Goal: Transaction & Acquisition: Download file/media

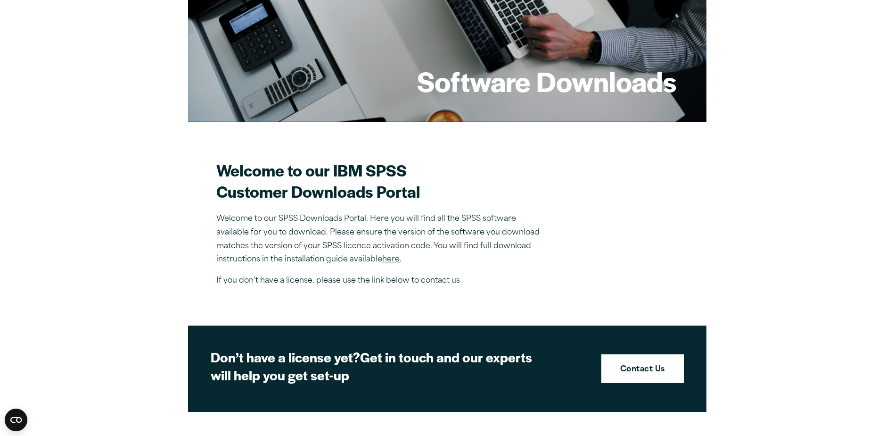
scroll to position [141, 0]
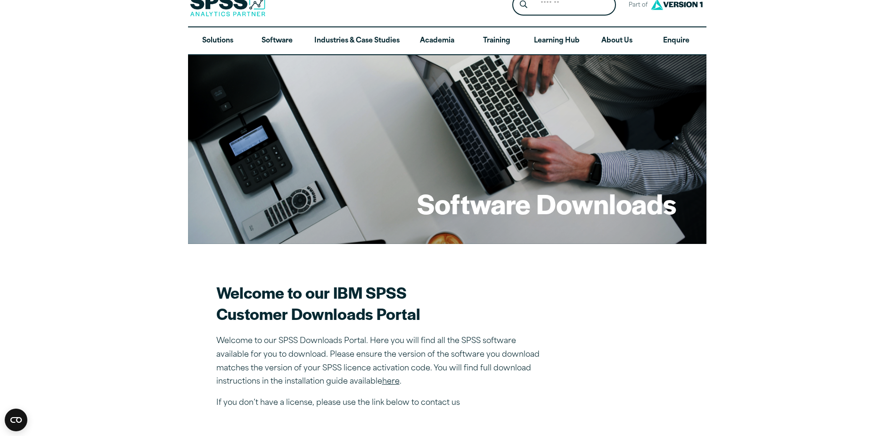
scroll to position [0, 0]
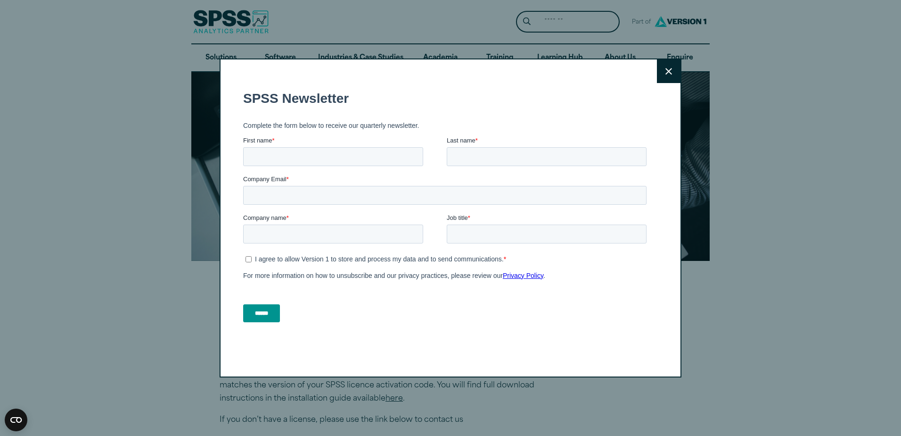
click at [666, 72] on icon at bounding box center [669, 71] width 7 height 7
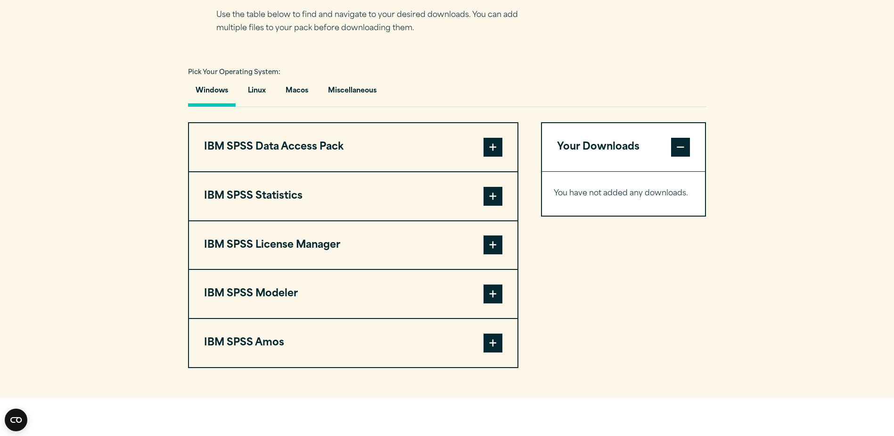
scroll to position [660, 0]
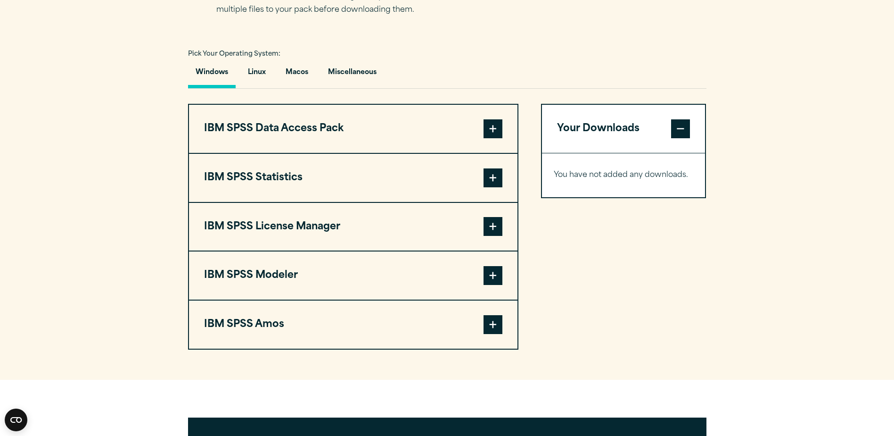
click at [387, 223] on button "IBM SPSS License Manager" at bounding box center [353, 227] width 329 height 48
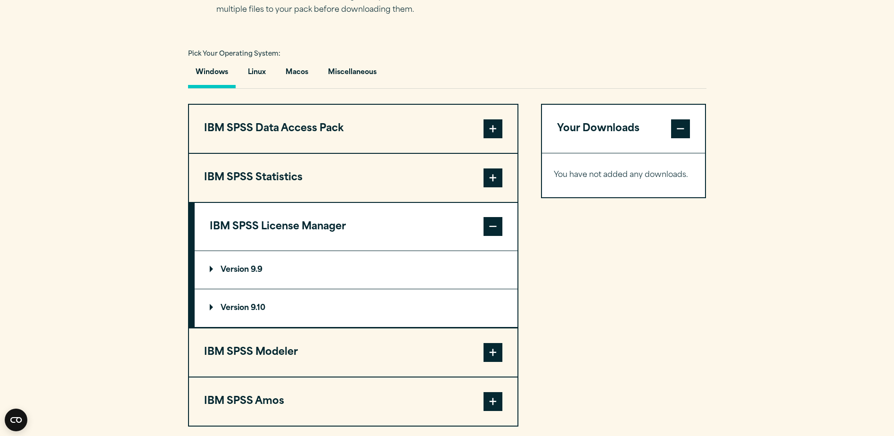
click at [258, 266] on p "Version 9.9" at bounding box center [236, 270] width 53 height 8
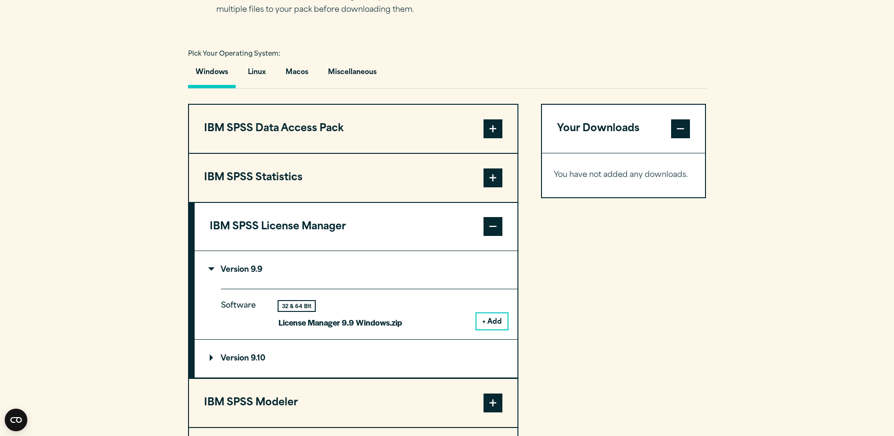
click at [324, 233] on button "IBM SPSS License Manager" at bounding box center [356, 227] width 323 height 48
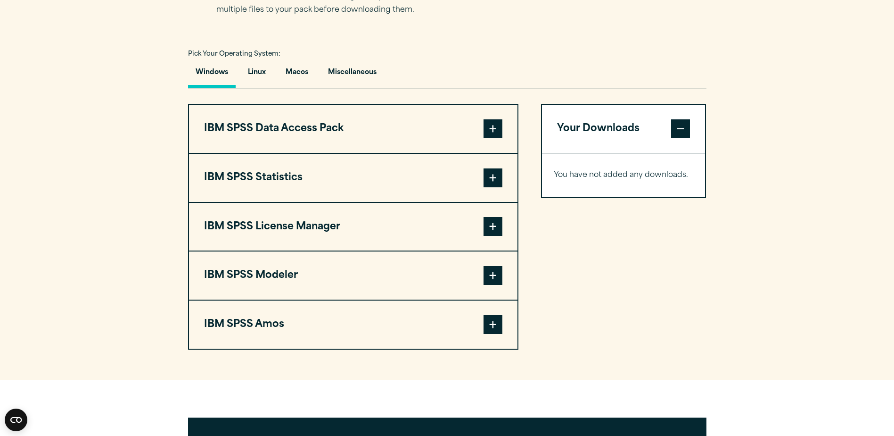
click at [297, 184] on button "IBM SPSS Statistics" at bounding box center [353, 178] width 329 height 48
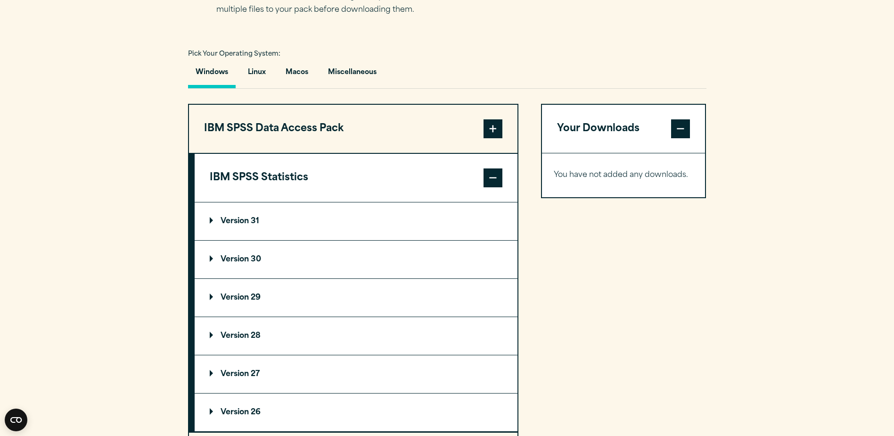
click at [270, 223] on summary "Version 31" at bounding box center [356, 221] width 323 height 38
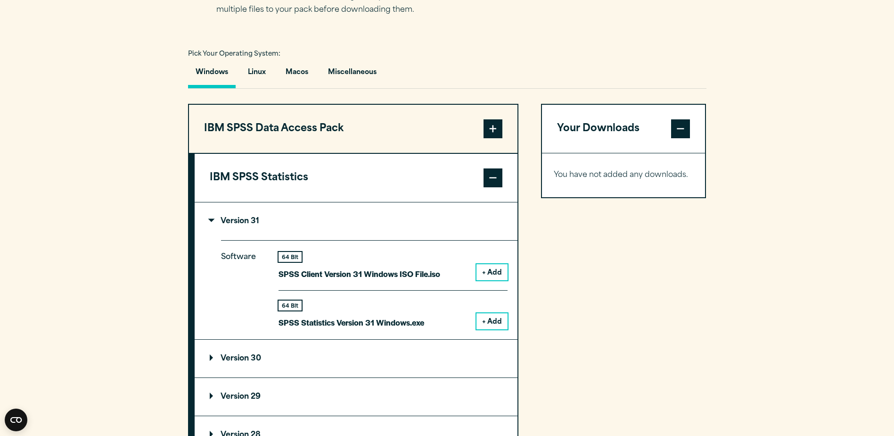
click at [266, 223] on summary "Version 31" at bounding box center [356, 221] width 323 height 38
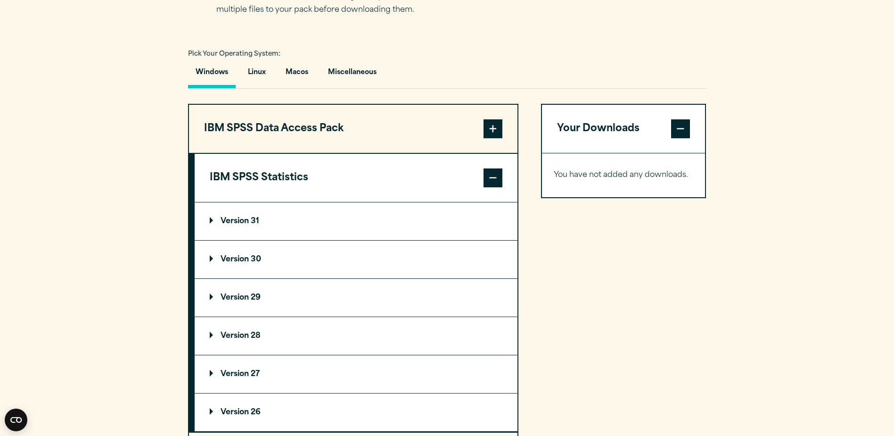
click at [287, 186] on button "IBM SPSS Statistics" at bounding box center [356, 178] width 323 height 48
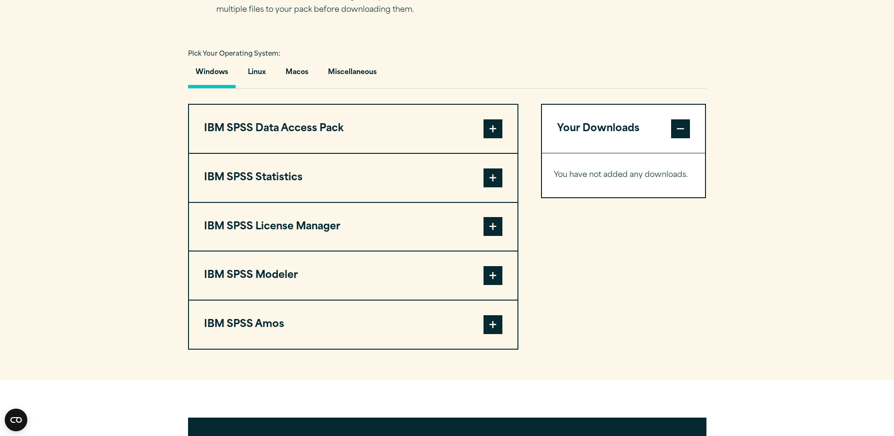
click at [277, 230] on button "IBM SPSS License Manager" at bounding box center [353, 227] width 329 height 48
